Goal: Task Accomplishment & Management: Manage account settings

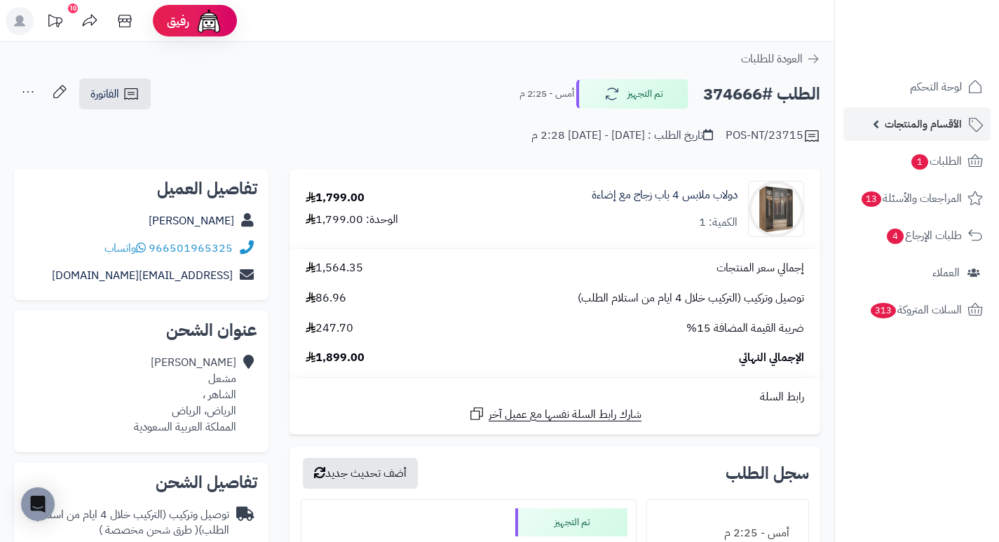
click at [931, 107] on link "الأقسام والمنتجات" at bounding box center [916, 124] width 147 height 34
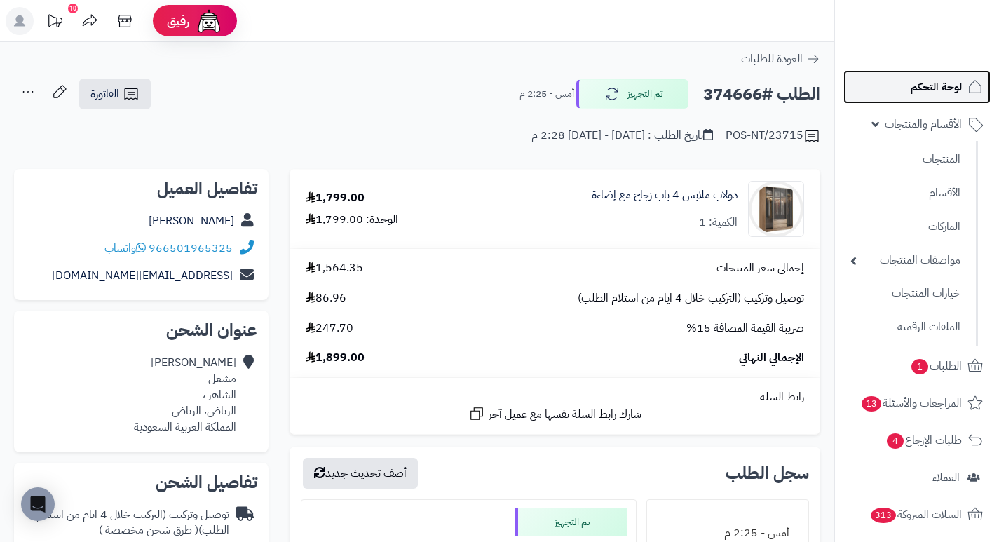
click at [928, 97] on link "لوحة التحكم" at bounding box center [916, 87] width 147 height 34
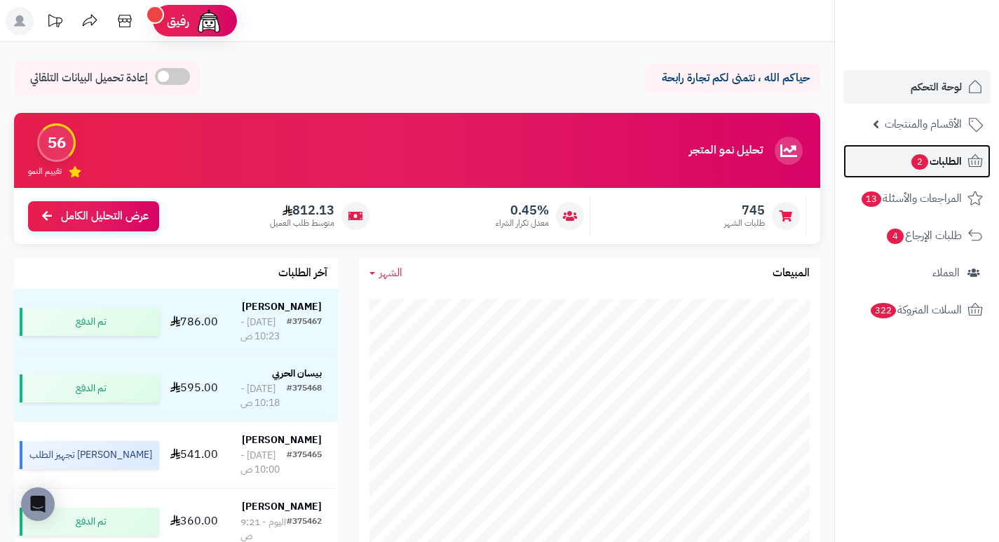
click at [939, 168] on span "الطلبات 2" at bounding box center [936, 161] width 52 height 20
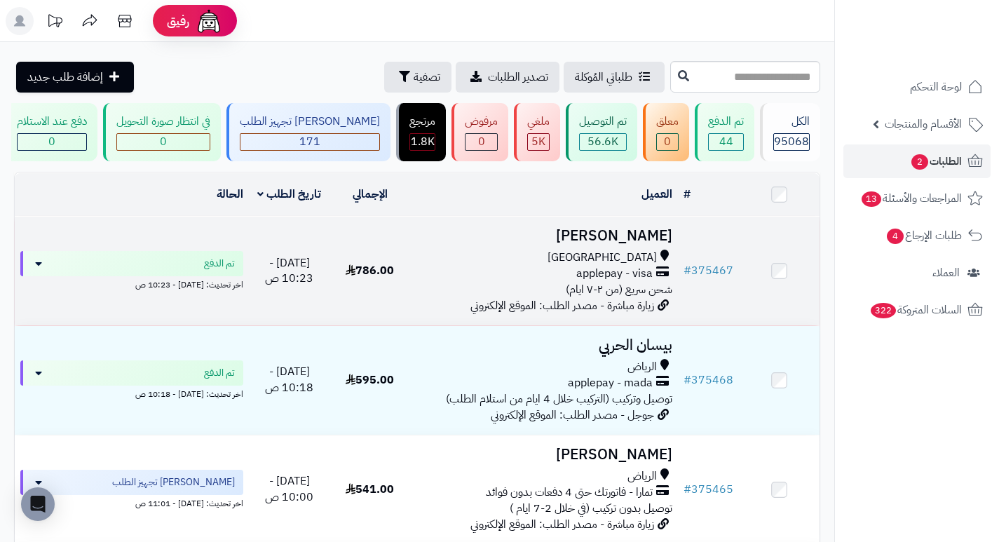
click at [660, 242] on h3 "عبدالمجيد العنزي" at bounding box center [544, 236] width 257 height 16
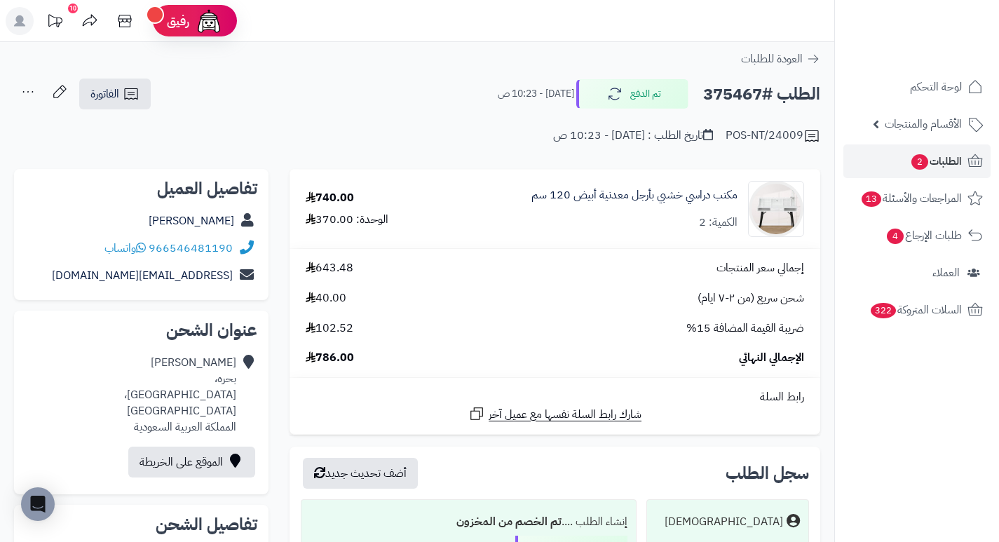
drag, startPoint x: 621, startPoint y: 233, endPoint x: 579, endPoint y: 232, distance: 42.1
click at [579, 232] on div "مكتب دراسي خشبي بأرجل معدنية أبيض 120 سم الكمية: 2" at bounding box center [628, 209] width 374 height 56
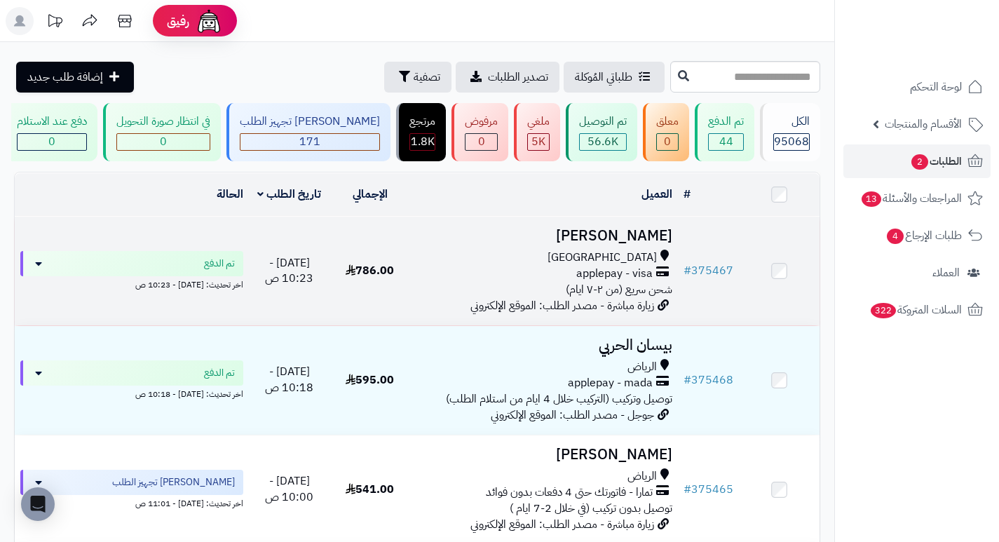
scroll to position [70, 0]
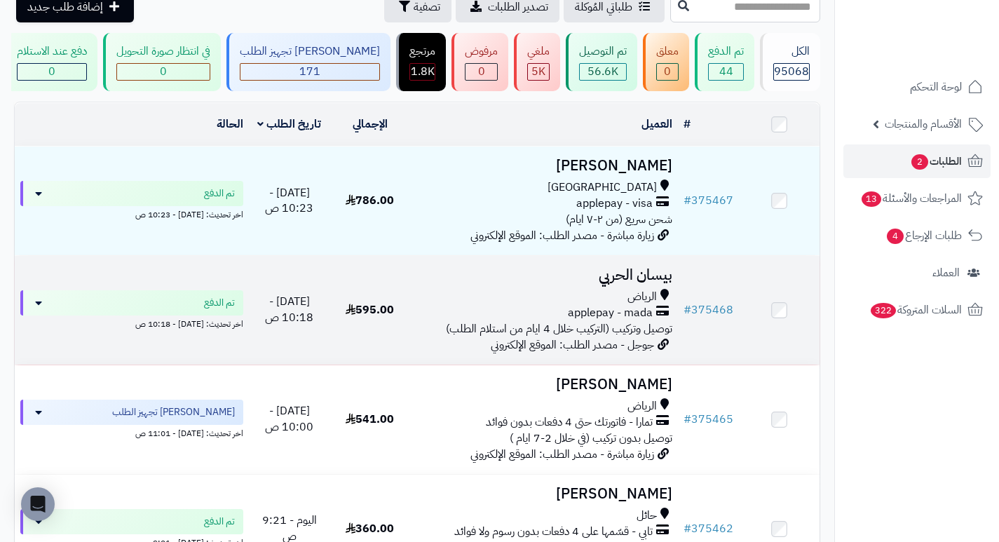
click at [660, 281] on h3 "بيسان الحربي" at bounding box center [544, 275] width 257 height 16
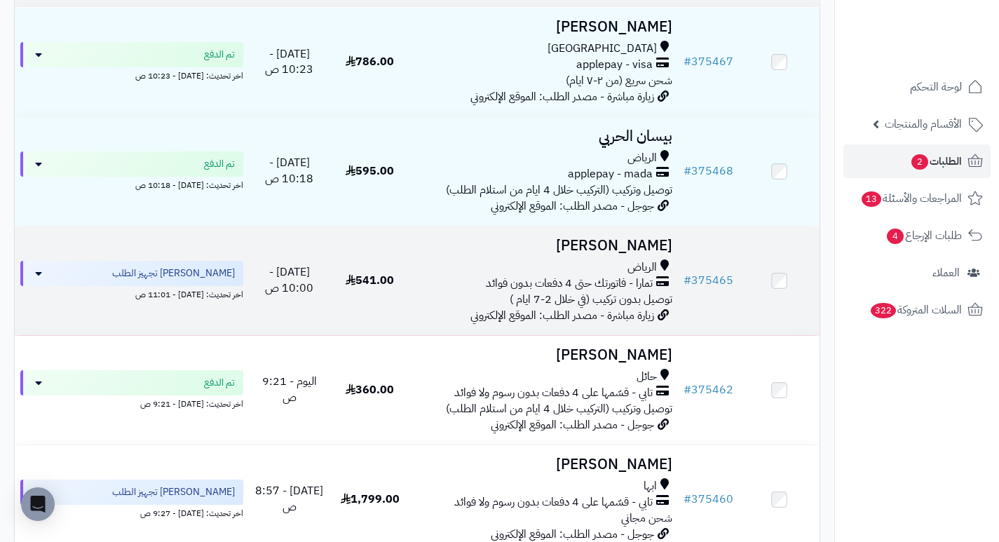
scroll to position [210, 0]
click at [658, 252] on h3 "[PERSON_NAME]" at bounding box center [544, 244] width 257 height 16
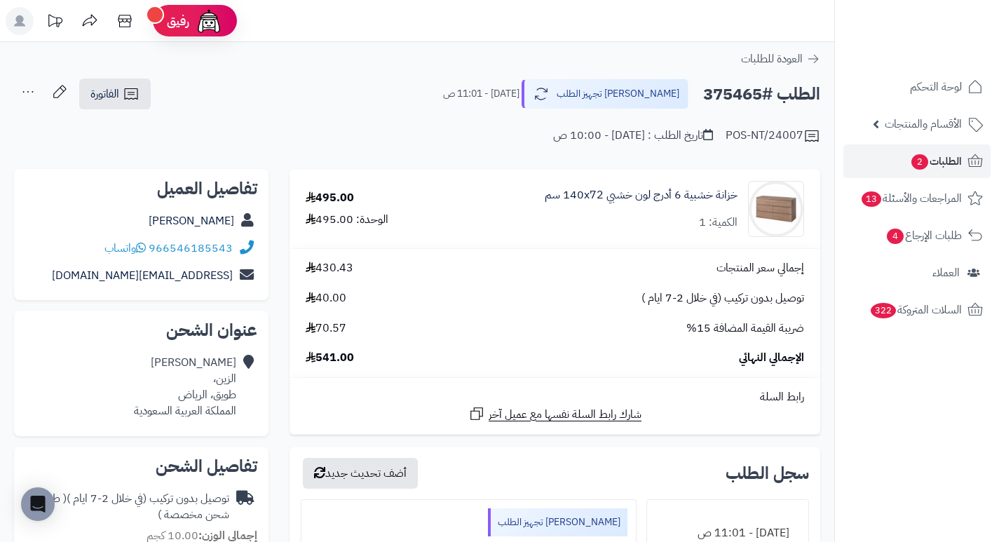
drag, startPoint x: 567, startPoint y: 231, endPoint x: 513, endPoint y: 235, distance: 54.8
click at [513, 235] on div "خزانة خشبية 6 أدرج لون خشبي 140x72 سم الكمية: 1" at bounding box center [629, 209] width 369 height 56
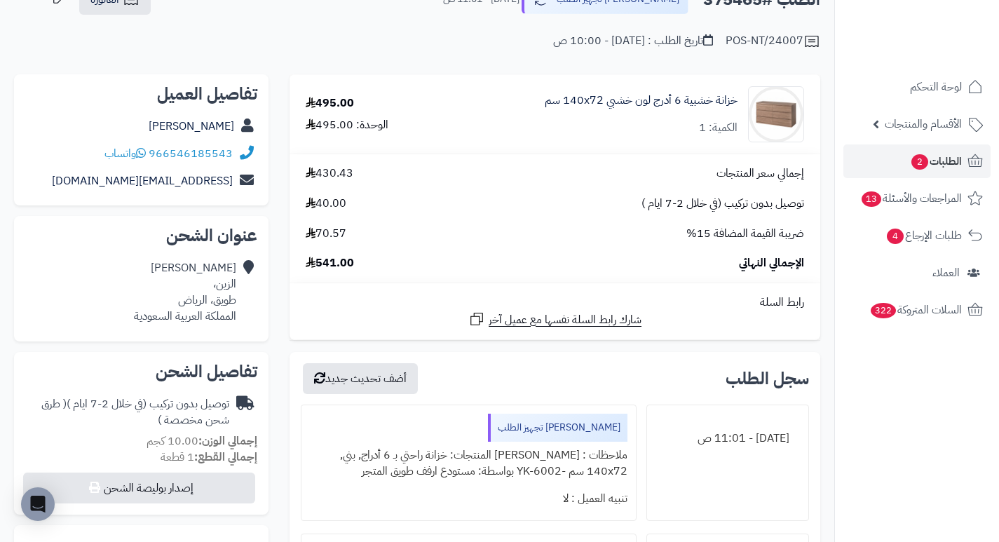
scroll to position [70, 0]
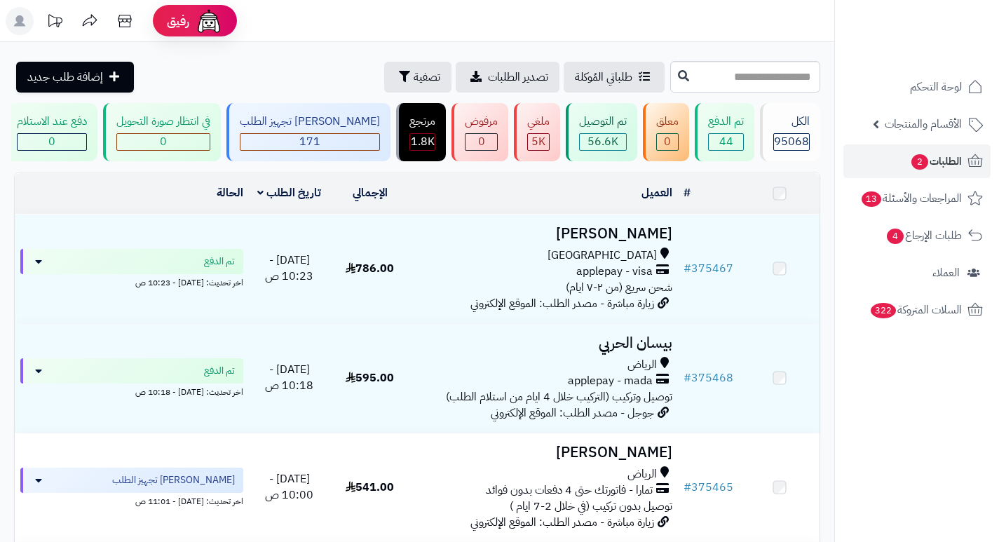
scroll to position [210, 0]
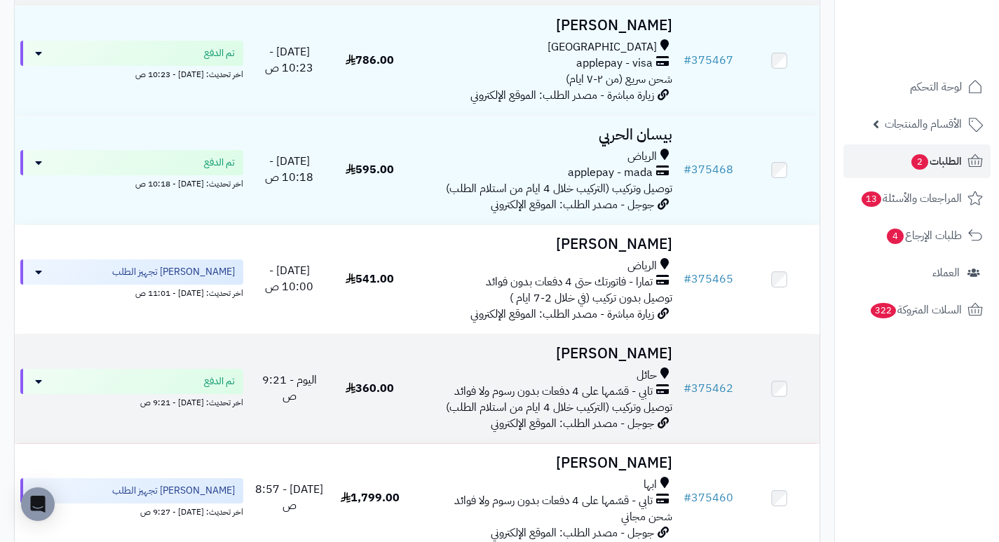
click at [667, 362] on h3 "اريج الشمري" at bounding box center [544, 354] width 257 height 16
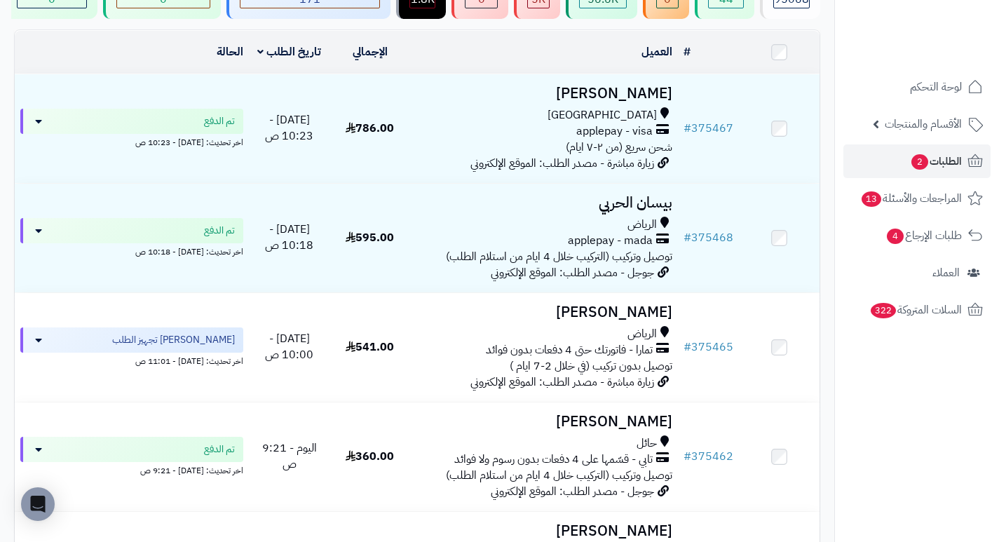
scroll to position [15, 0]
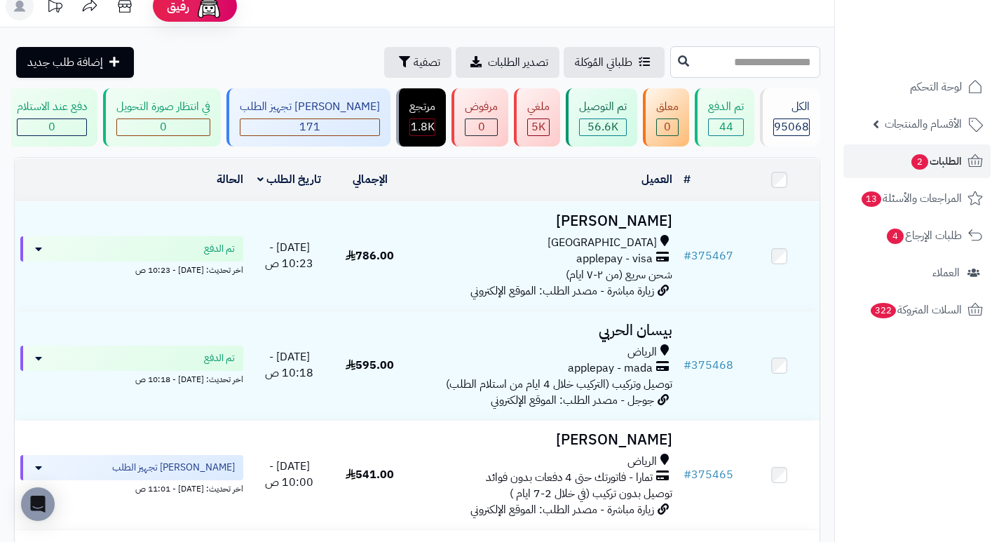
click at [775, 61] on input "text" at bounding box center [745, 62] width 150 height 32
click at [414, 64] on span "تصفية" at bounding box center [427, 61] width 27 height 17
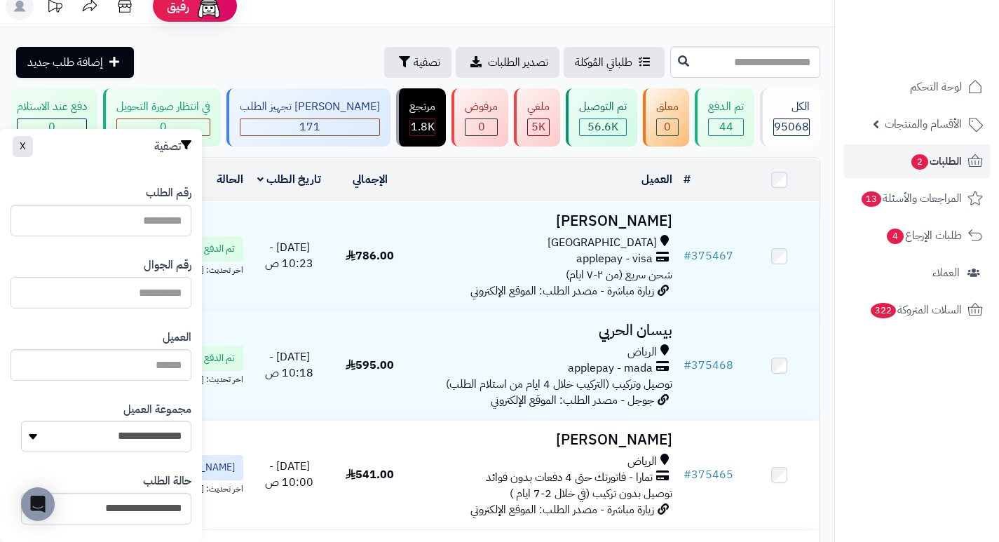
click at [144, 302] on input "text" at bounding box center [101, 293] width 181 height 32
paste input "*********"
type input "*********"
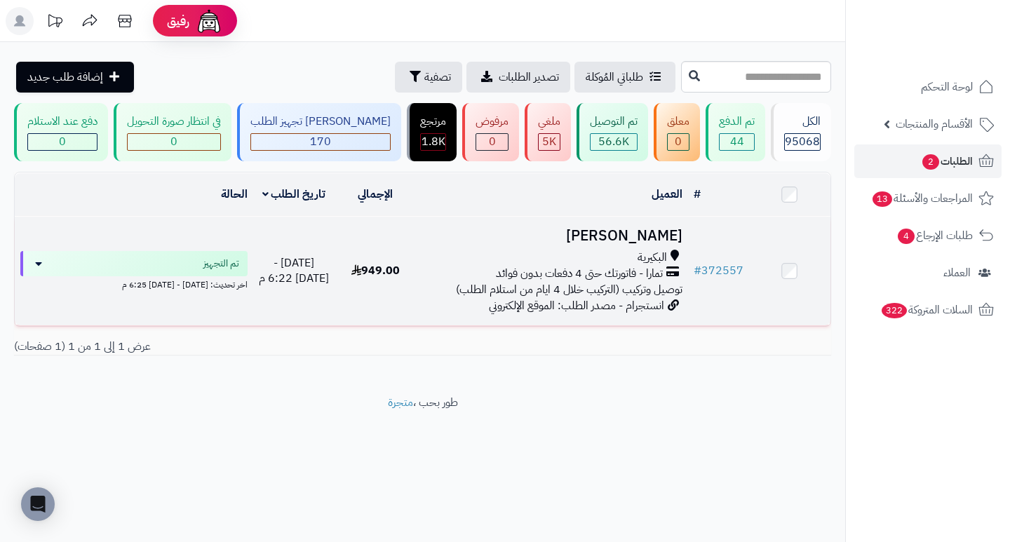
click at [662, 244] on h3 "[PERSON_NAME]" at bounding box center [551, 236] width 260 height 16
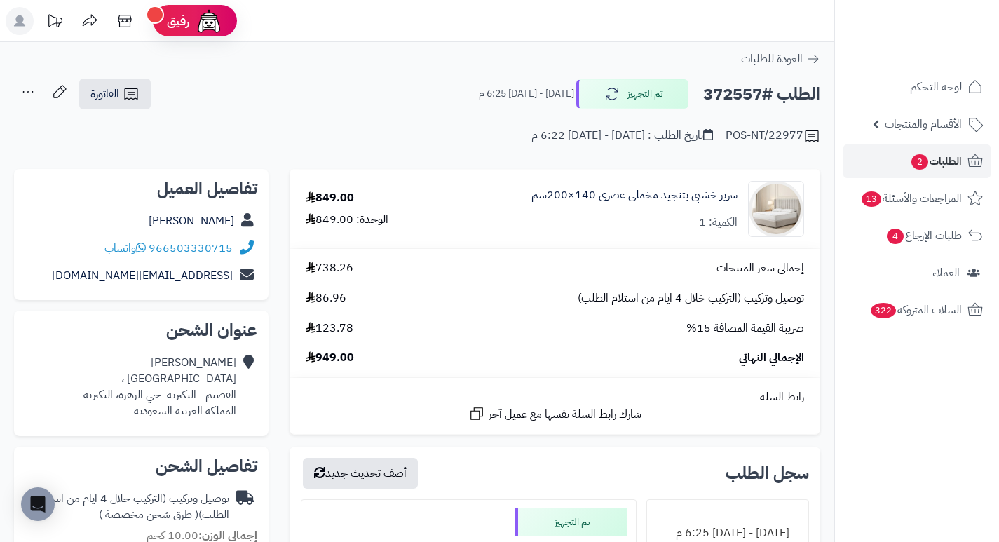
click at [730, 90] on h2 "الطلب #372557" at bounding box center [761, 94] width 117 height 29
copy h2 "372557"
click at [436, 144] on div "POS-NT/22977 تاريخ الطلب : الخميس - ٢٨ أغسطس ٢٠٢٥ - 6:22 م" at bounding box center [417, 128] width 806 height 34
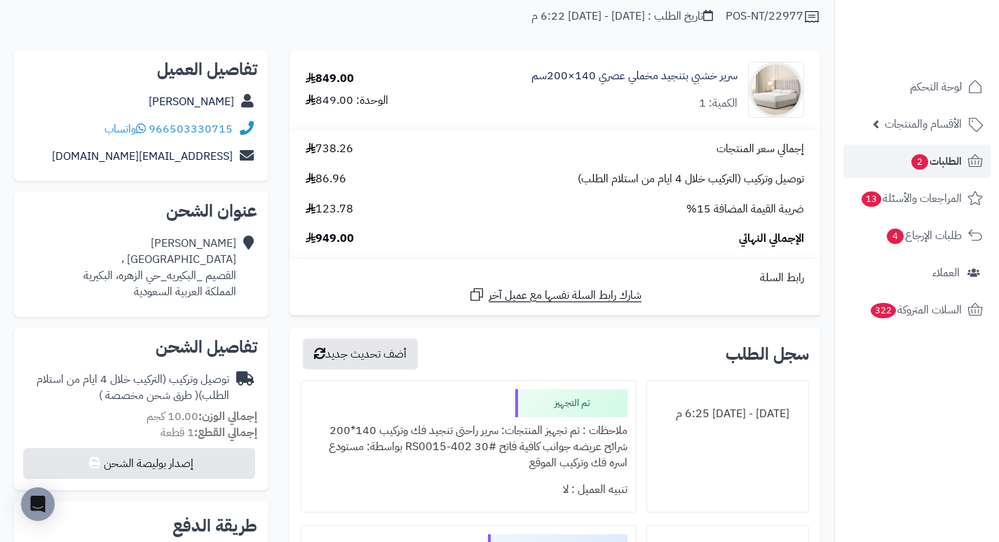
scroll to position [70, 0]
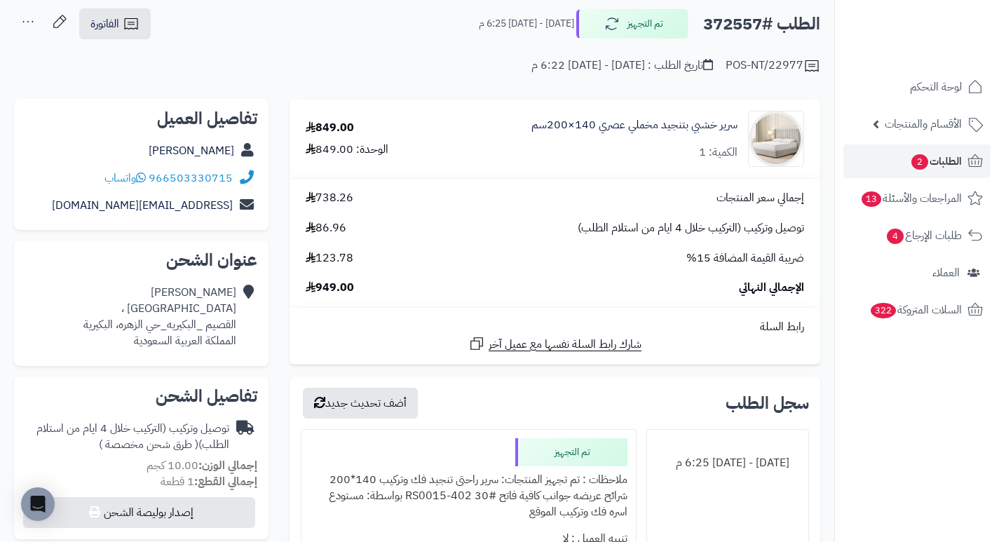
click at [462, 85] on input "**********" at bounding box center [417, 87] width 834 height 4
click at [924, 154] on span "الطلبات 2" at bounding box center [936, 161] width 52 height 20
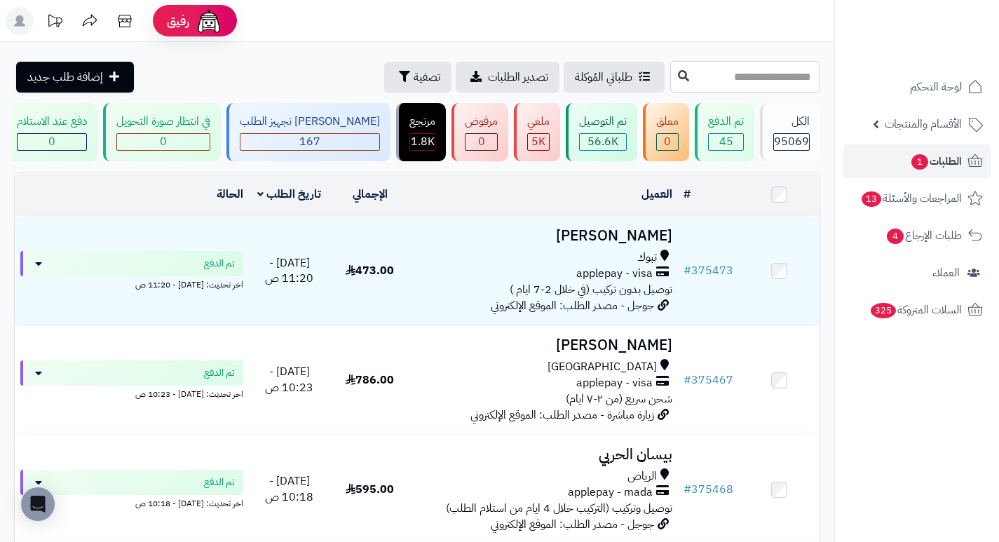
click at [747, 83] on input "text" at bounding box center [745, 77] width 150 height 32
type input "******"
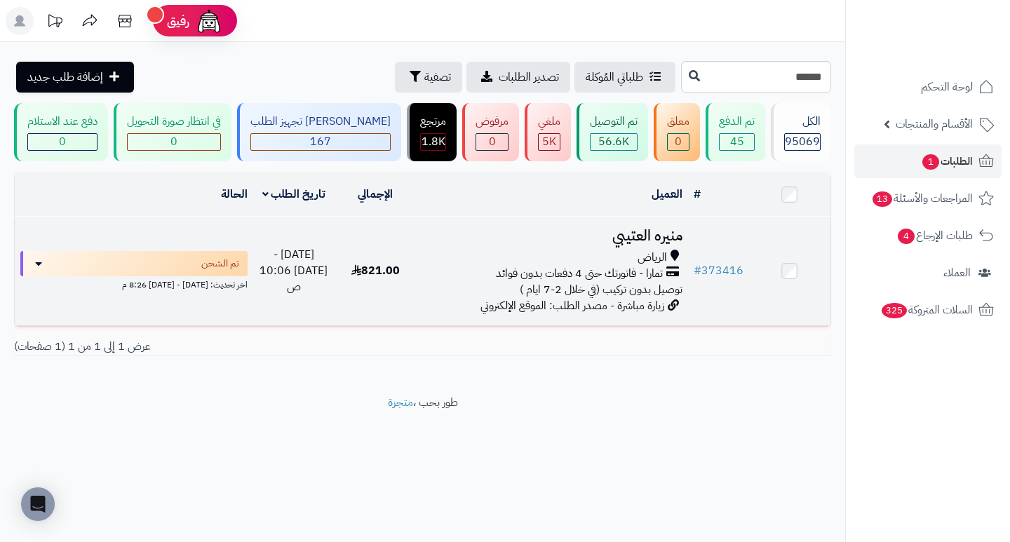
click at [655, 244] on h3 "منيره العتيبي" at bounding box center [551, 236] width 260 height 16
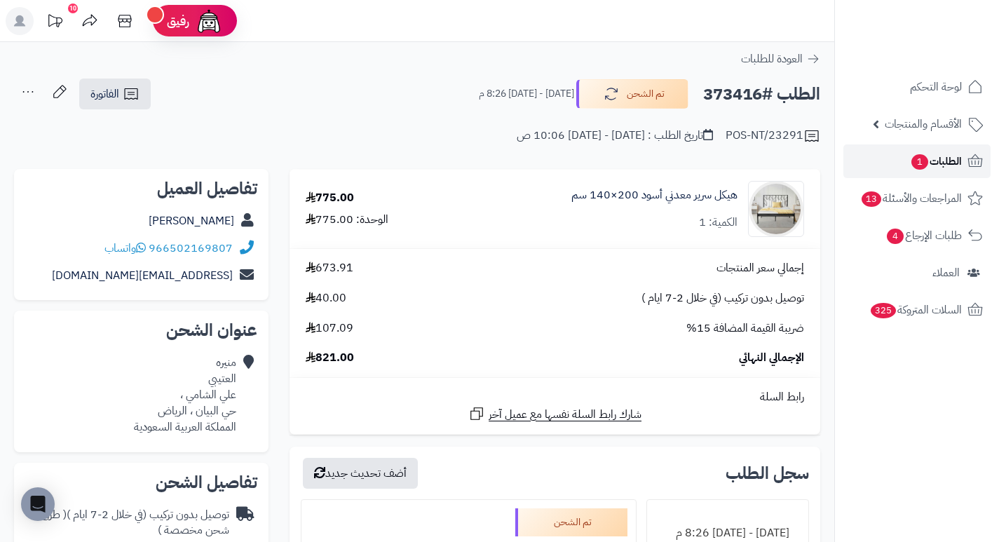
click at [932, 158] on span "الطلبات 1" at bounding box center [936, 161] width 52 height 20
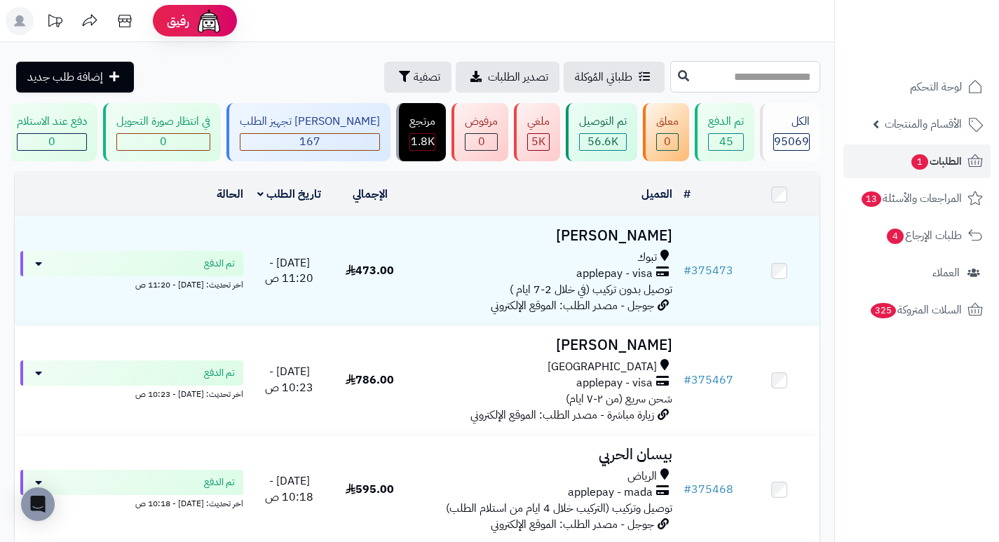
click at [758, 73] on input "text" at bounding box center [745, 77] width 150 height 32
click at [777, 83] on input "text" at bounding box center [745, 77] width 150 height 32
type input "******"
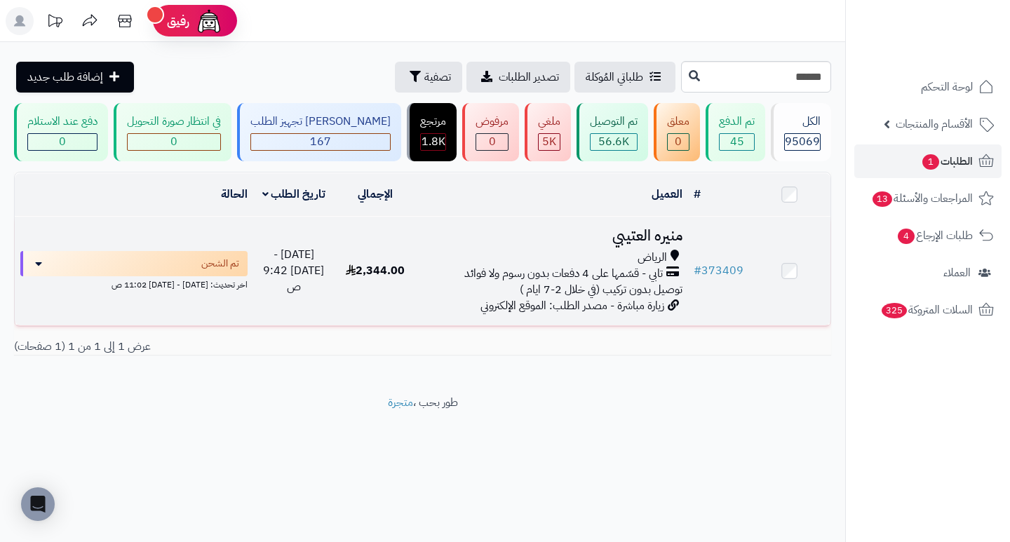
click at [627, 244] on h3 "منيره العتيبي" at bounding box center [551, 236] width 260 height 16
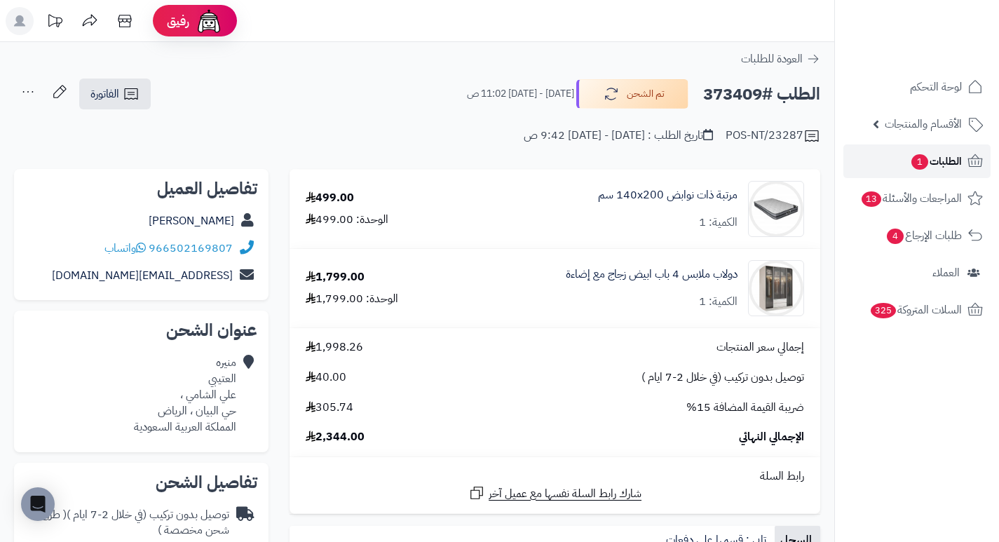
click at [928, 167] on span "الطلبات 1" at bounding box center [936, 161] width 52 height 20
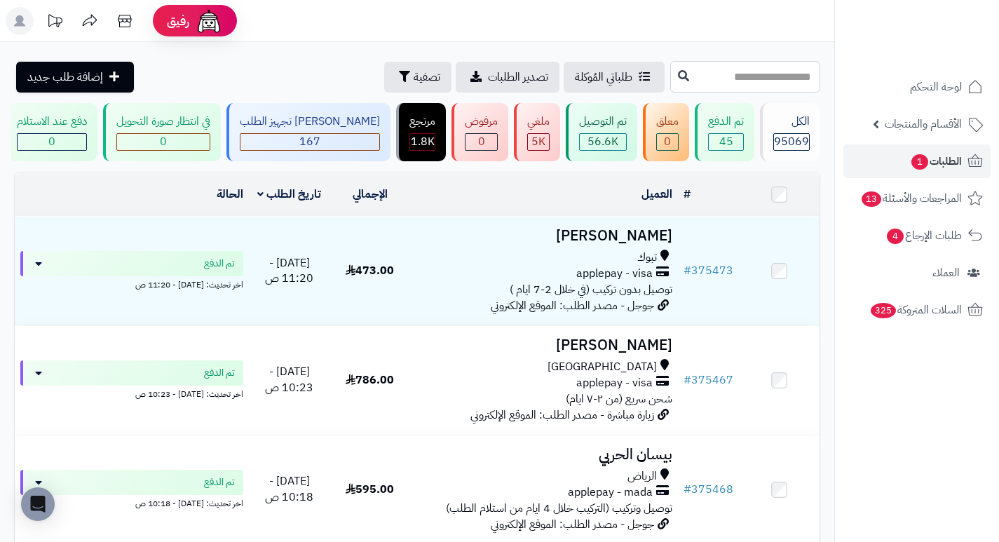
click at [769, 80] on input "text" at bounding box center [745, 77] width 150 height 32
type input "******"
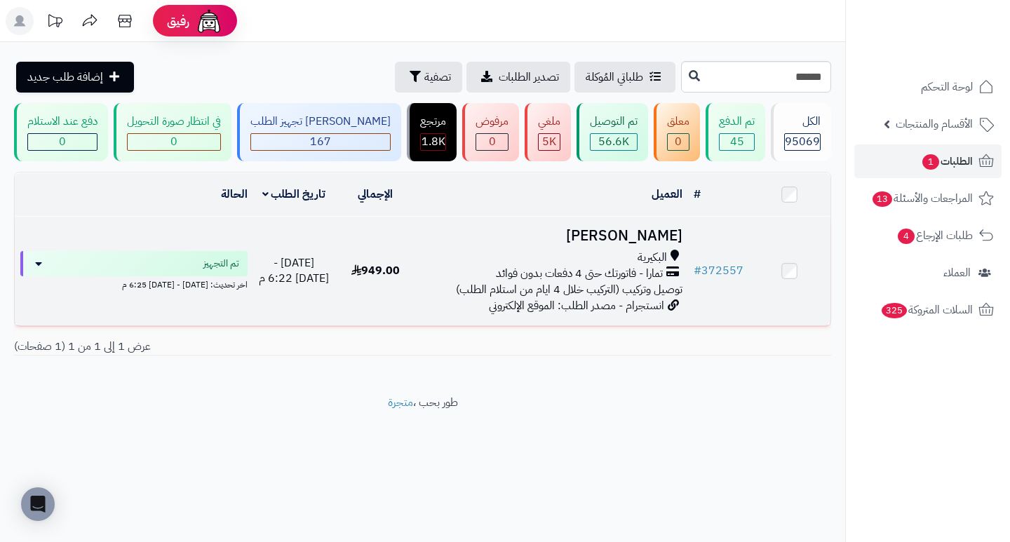
click at [642, 240] on h3 "[PERSON_NAME]" at bounding box center [551, 236] width 260 height 16
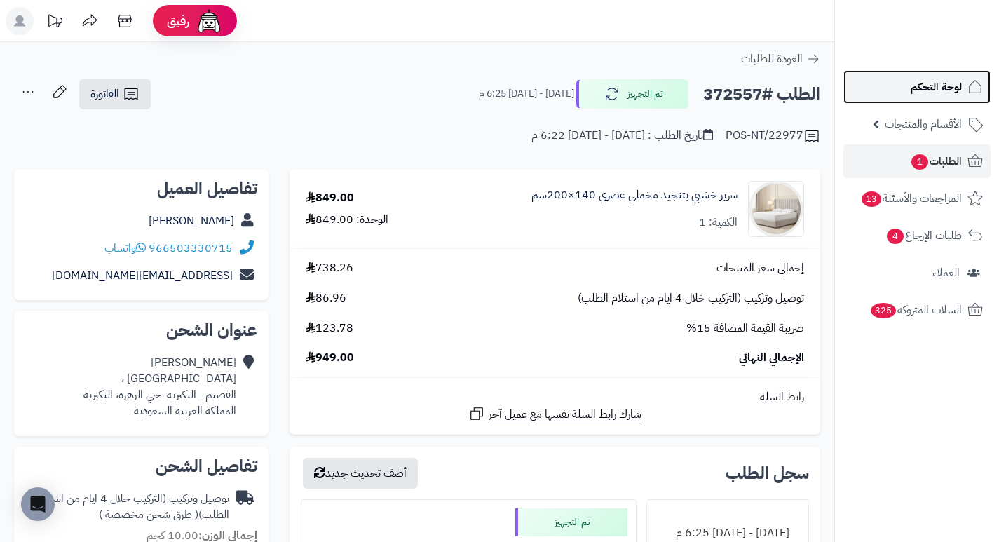
click at [928, 79] on span "لوحة التحكم" at bounding box center [936, 87] width 51 height 20
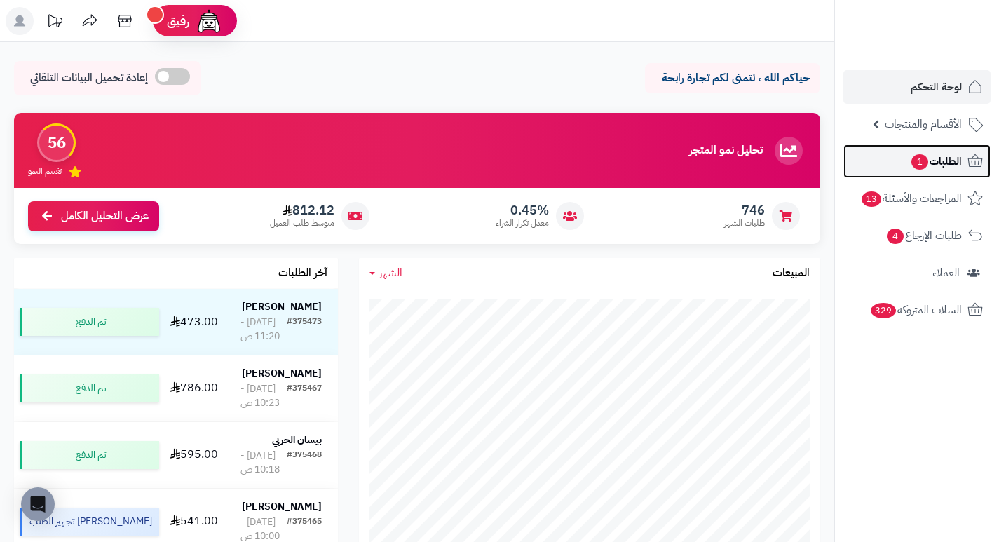
click at [914, 162] on span "1" at bounding box center [919, 161] width 17 height 15
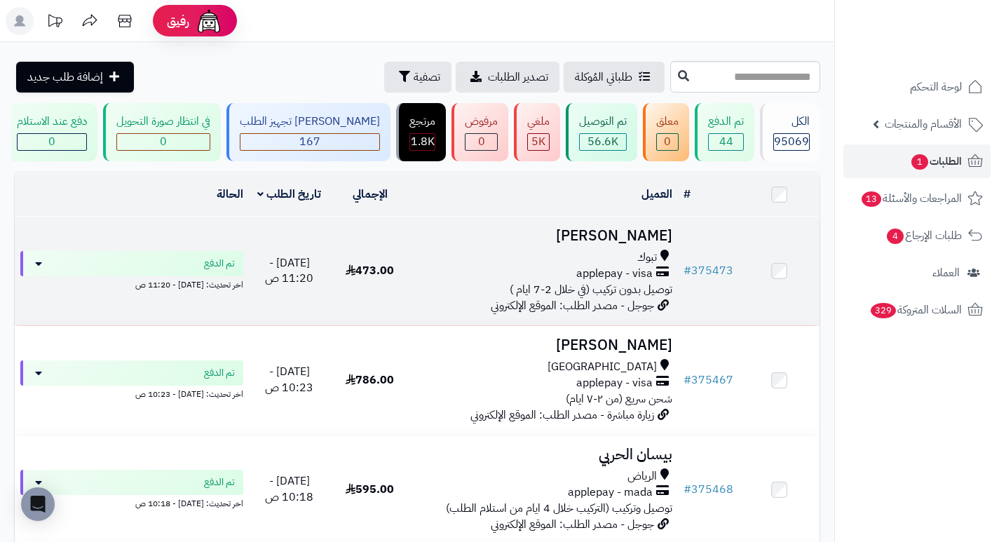
click at [649, 242] on h3 "[PERSON_NAME]" at bounding box center [544, 236] width 257 height 16
